Goal: Transaction & Acquisition: Purchase product/service

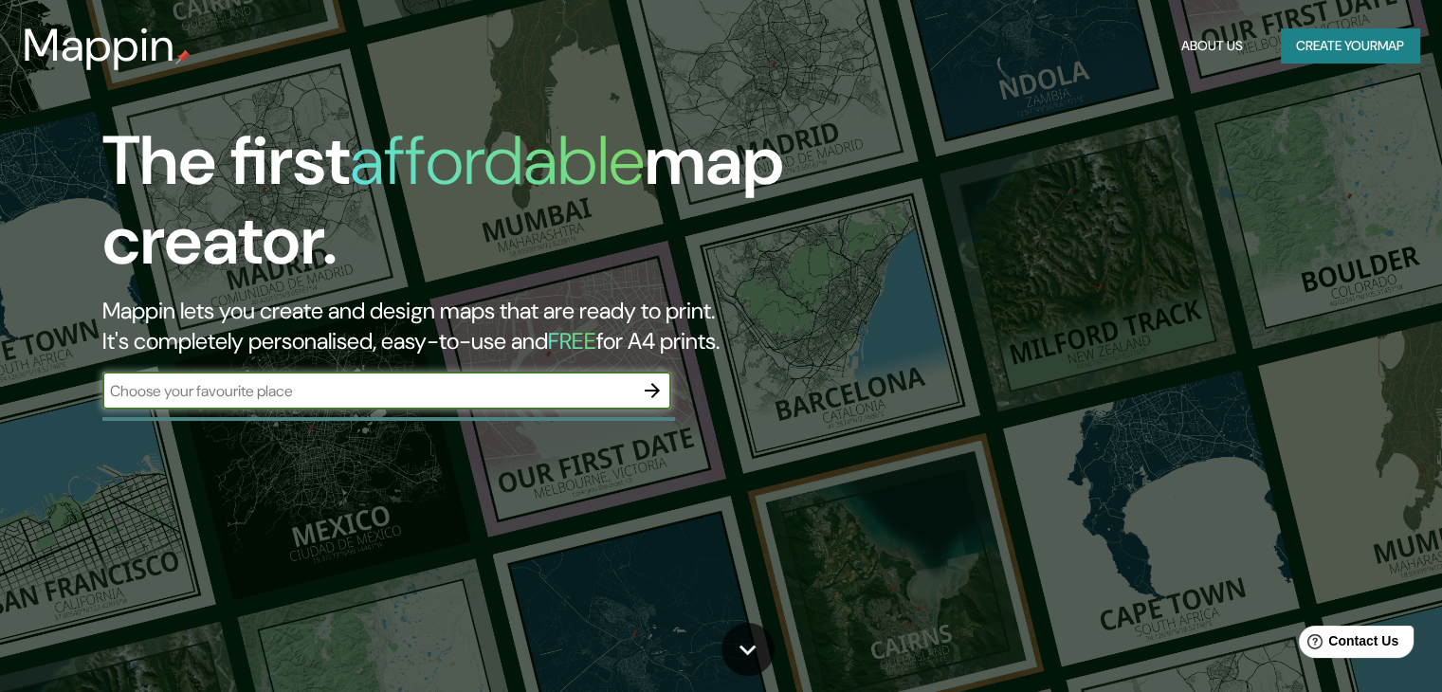
click at [634, 391] on button "button" at bounding box center [652, 391] width 38 height 38
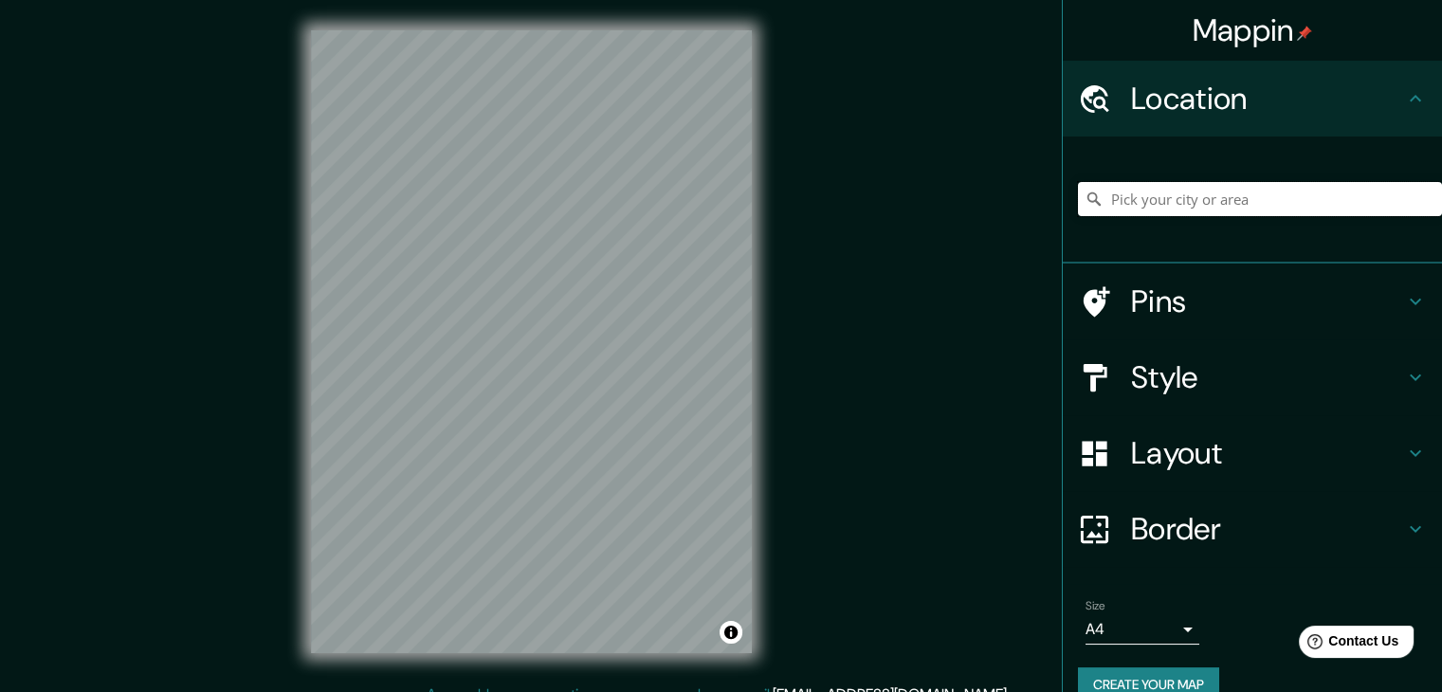
click at [1259, 201] on input "Pick your city or area" at bounding box center [1260, 199] width 364 height 34
click at [1206, 208] on input "[GEOGRAPHIC_DATA], [GEOGRAPHIC_DATA], [GEOGRAPHIC_DATA]" at bounding box center [1260, 199] width 364 height 34
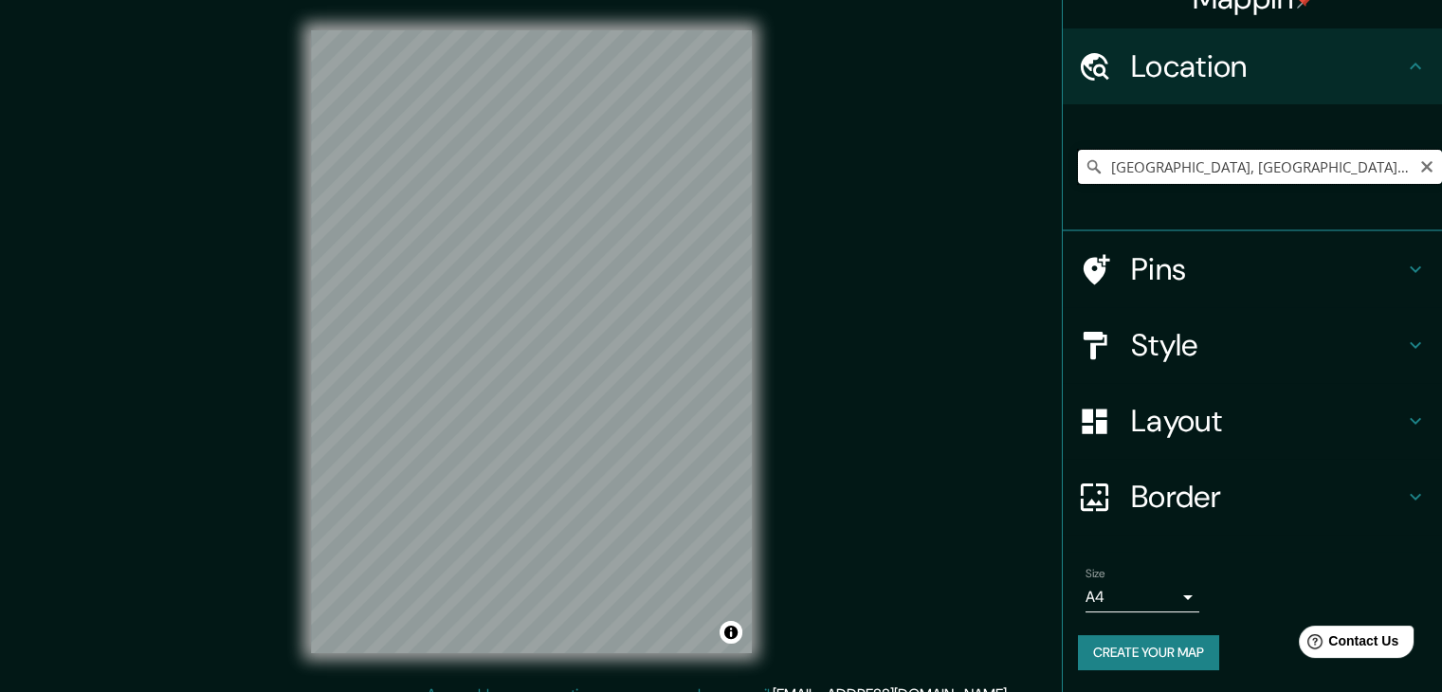
click at [1334, 166] on input "[GEOGRAPHIC_DATA], [GEOGRAPHIC_DATA], [GEOGRAPHIC_DATA]" at bounding box center [1260, 167] width 364 height 34
click at [1355, 168] on input "[GEOGRAPHIC_DATA], [GEOGRAPHIC_DATA], [GEOGRAPHIC_DATA]" at bounding box center [1260, 167] width 364 height 34
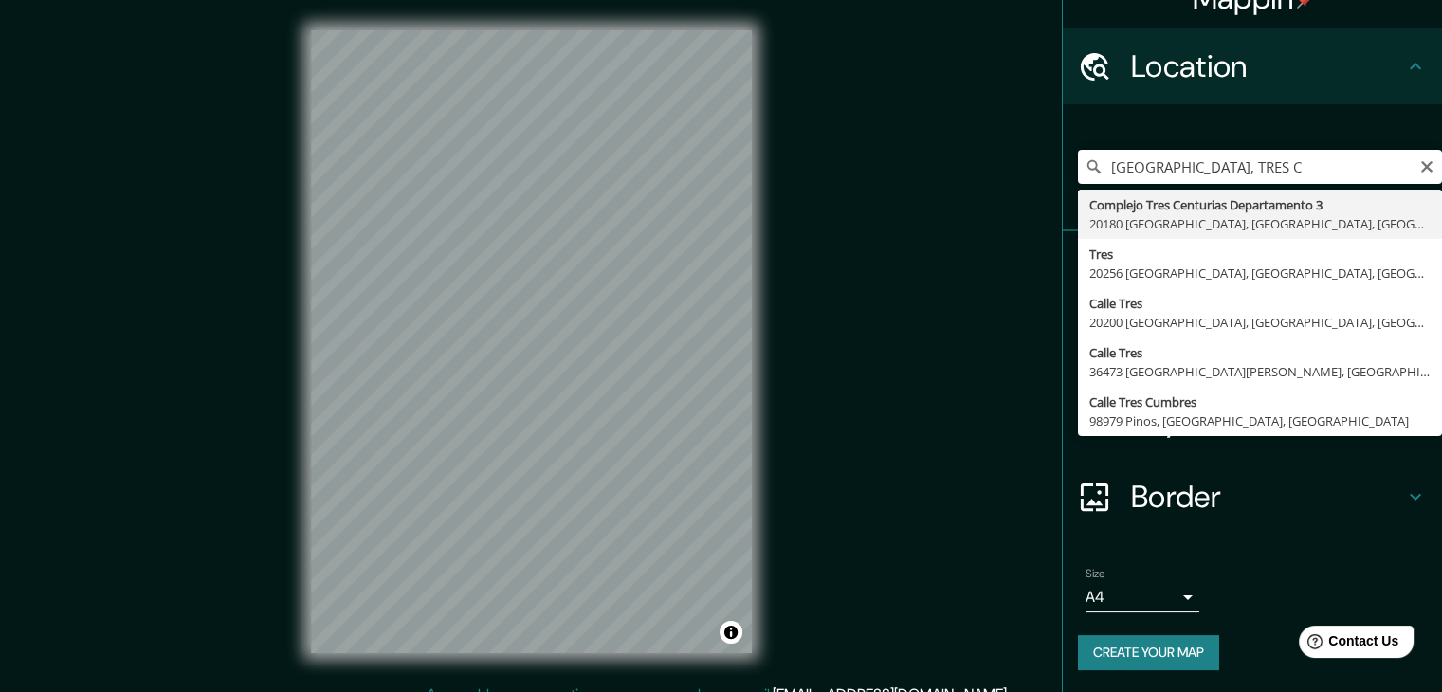
type input "Complejo [STREET_ADDRESS]"
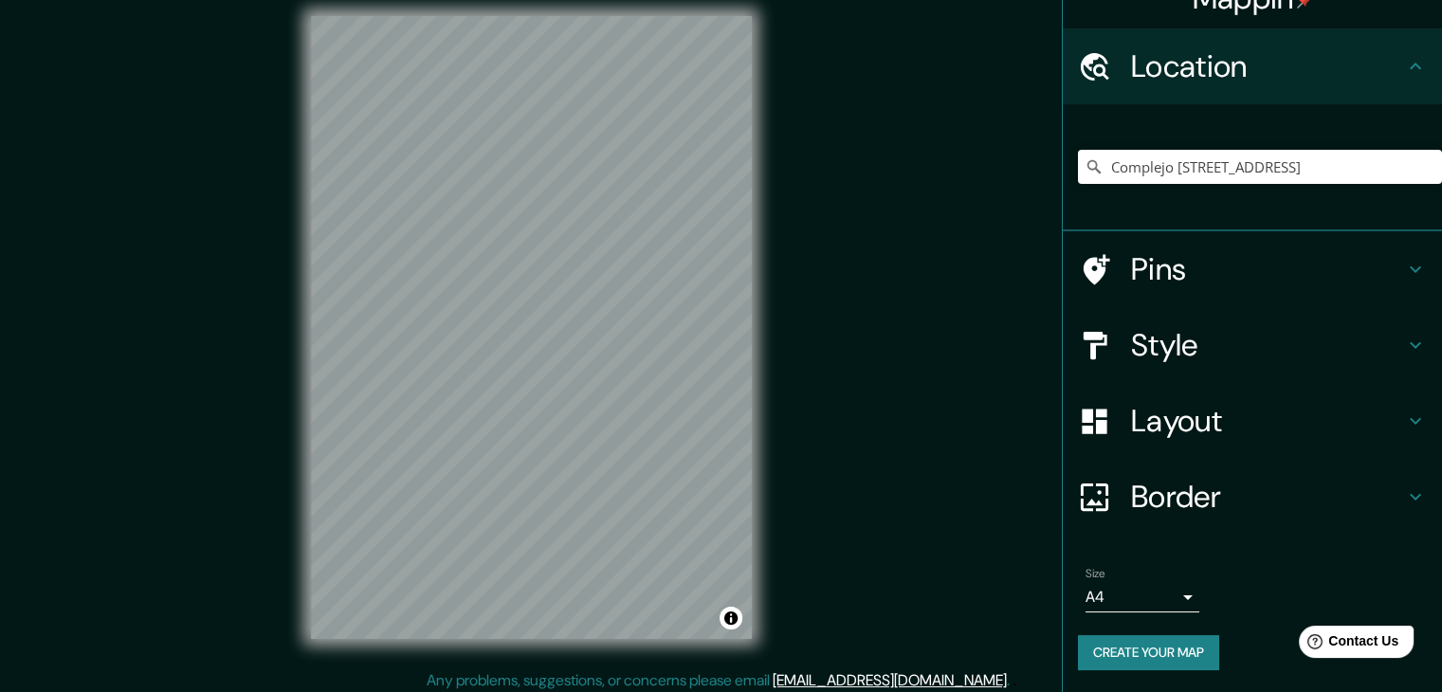
scroll to position [22, 0]
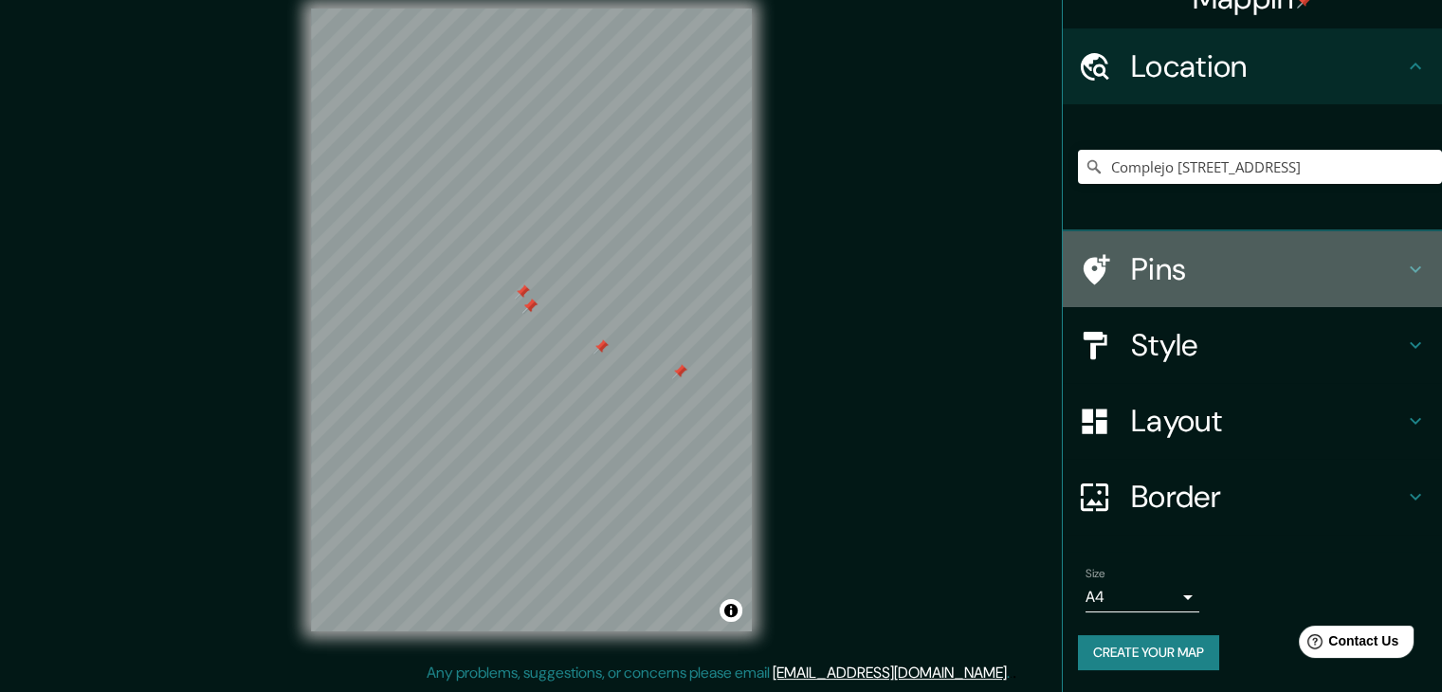
click at [1217, 274] on h4 "Pins" at bounding box center [1267, 269] width 273 height 38
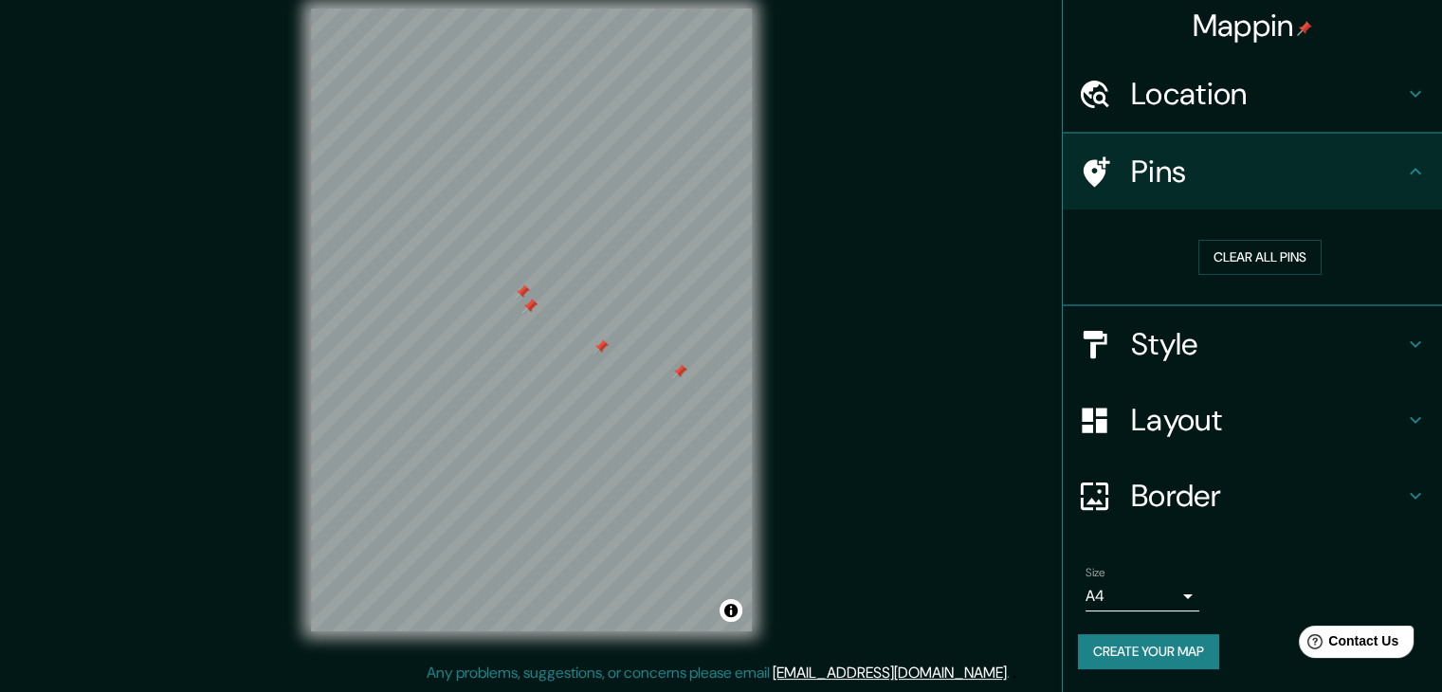
scroll to position [4, 0]
click at [1260, 266] on button "Clear all pins" at bounding box center [1259, 258] width 123 height 35
drag, startPoint x: 884, startPoint y: 308, endPoint x: 886, endPoint y: 328, distance: 20.0
